Goal: Check status: Check status

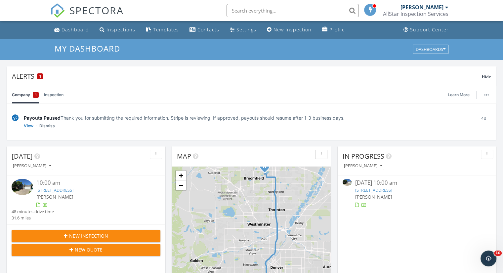
click at [142, 136] on div "Payouts Paused Thank you for submitting the required information. Stripe is rev…" at bounding box center [252, 122] width 490 height 36
click at [126, 28] on div "Inspections" at bounding box center [121, 29] width 29 height 6
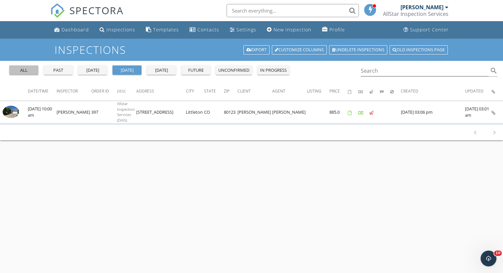
click at [27, 71] on div "all" at bounding box center [24, 70] width 24 height 7
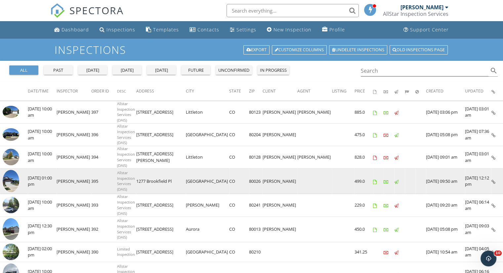
click at [13, 187] on img at bounding box center [11, 181] width 17 height 22
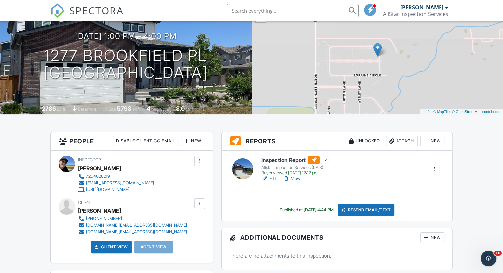
scroll to position [99, 0]
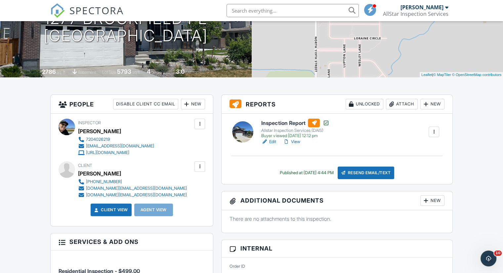
click at [297, 141] on link "View" at bounding box center [291, 142] width 17 height 7
